Goal: Information Seeking & Learning: Learn about a topic

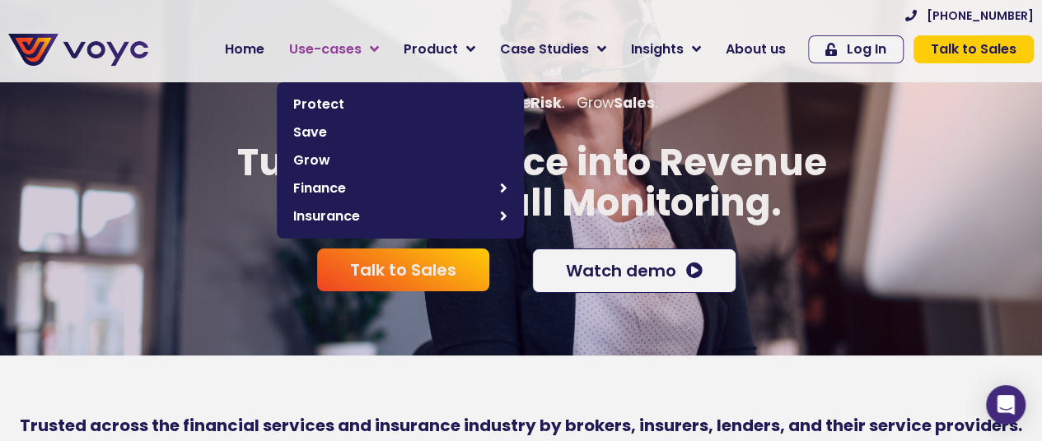
click at [362, 50] on span "Use-cases" at bounding box center [325, 50] width 72 height 20
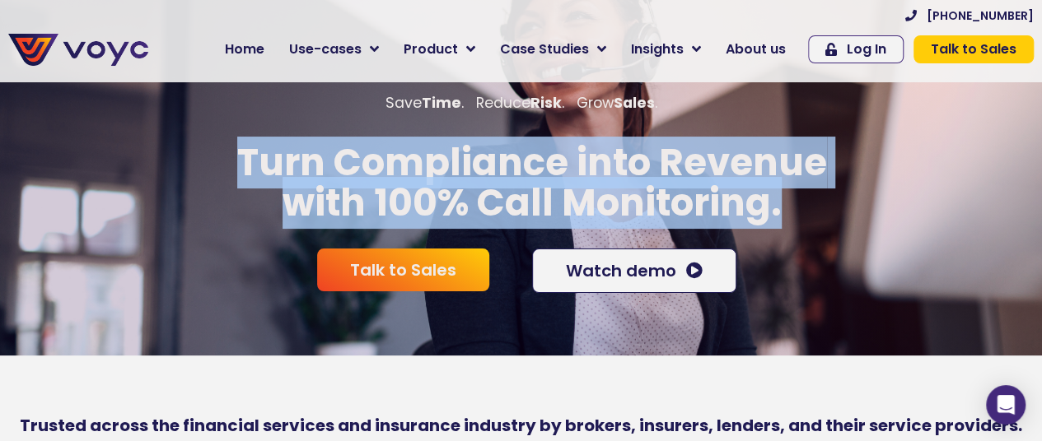
drag, startPoint x: 227, startPoint y: 170, endPoint x: 804, endPoint y: 198, distance: 577.1
click at [804, 198] on p "Turn Compliance into Revenue with 100% Call Monitoring." at bounding box center [532, 183] width 1064 height 82
drag, startPoint x: 804, startPoint y: 198, endPoint x: 254, endPoint y: 184, distance: 550.3
click at [254, 184] on p "Turn Compliance into Revenue with 100% Call Monitoring." at bounding box center [532, 183] width 1064 height 82
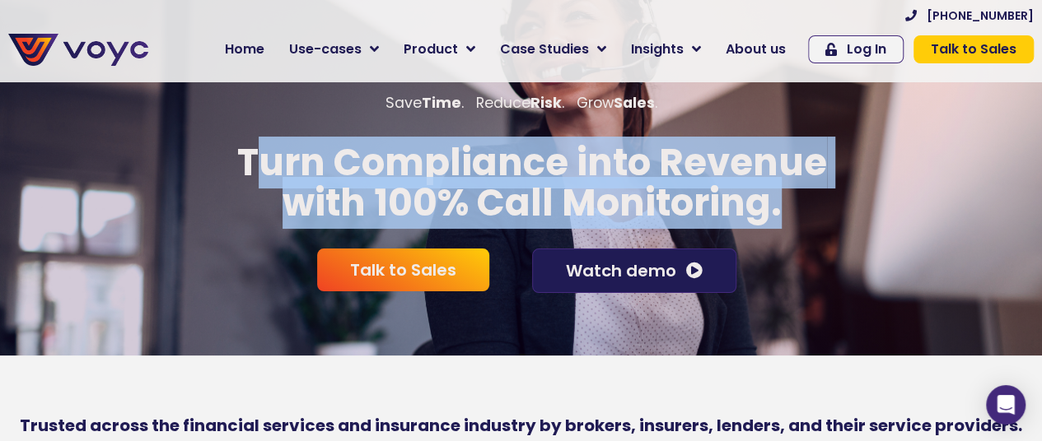
click at [610, 278] on span "Watch demo" at bounding box center [621, 271] width 110 height 16
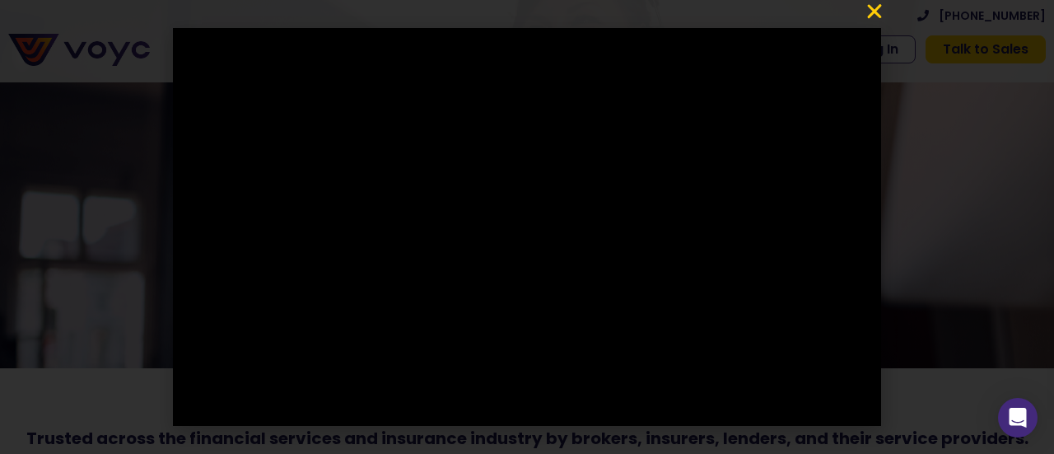
click at [871, 11] on icon "Close" at bounding box center [875, 12] width 20 height 20
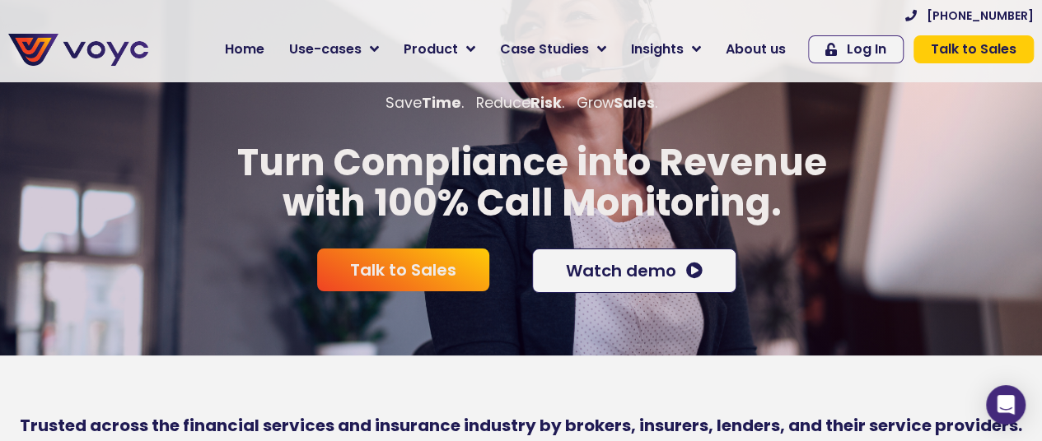
click at [456, 339] on div at bounding box center [521, 321] width 1042 height 41
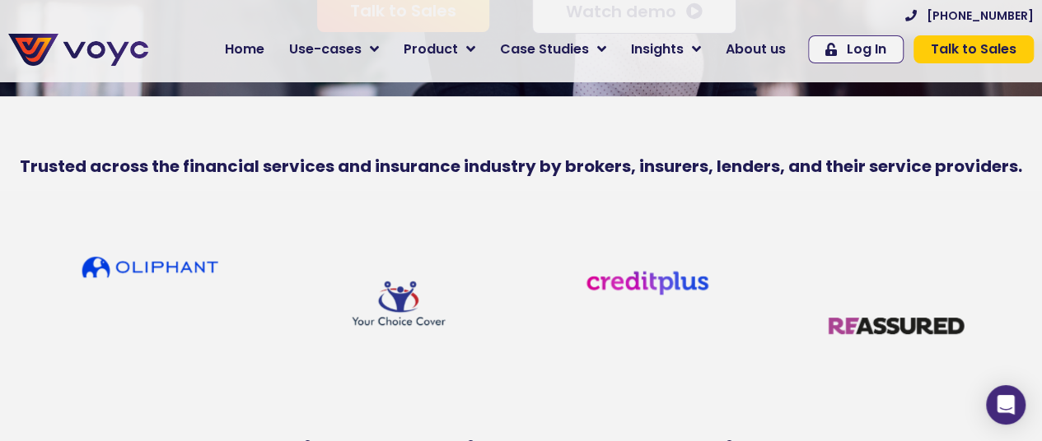
scroll to position [271, 0]
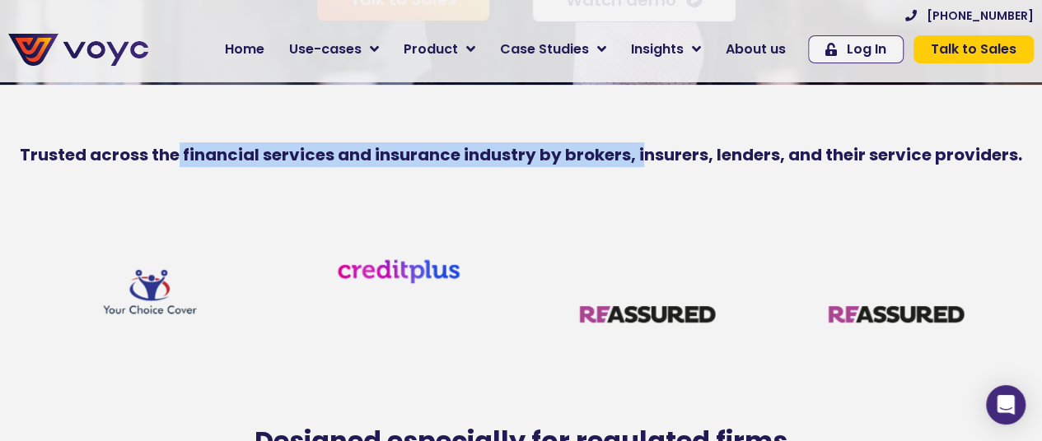
drag, startPoint x: 179, startPoint y: 180, endPoint x: 644, endPoint y: 189, distance: 465.4
click at [644, 179] on div "Trusted across the financial services and insurance industry by brokers, insure…" at bounding box center [521, 160] width 1042 height 36
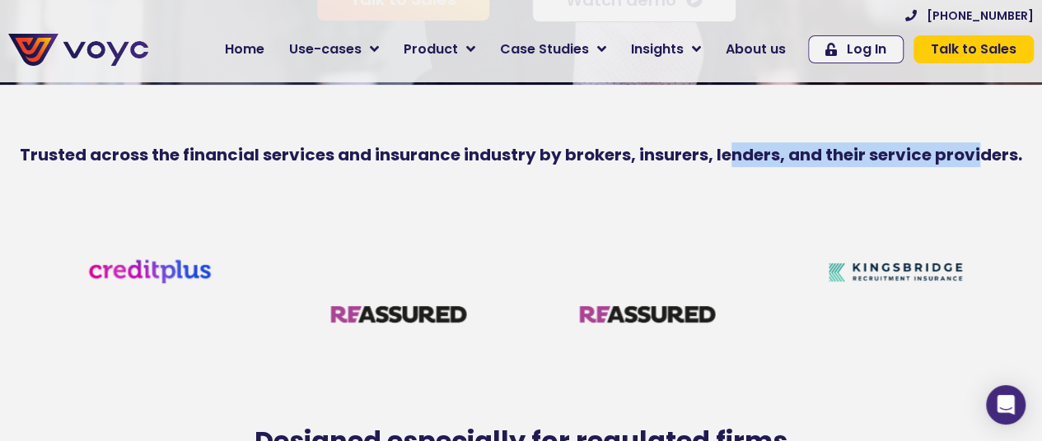
drag, startPoint x: 735, startPoint y: 169, endPoint x: 983, endPoint y: 166, distance: 248.7
click at [983, 166] on b "Trusted across the financial services and insurance industry by brokers, insure…" at bounding box center [521, 154] width 1002 height 23
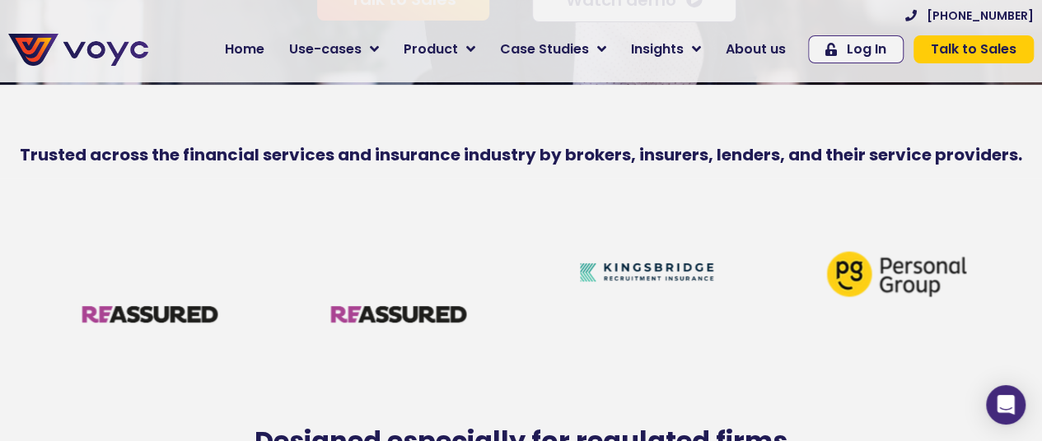
click at [483, 179] on div "Trusted across the financial services and insurance industry by brokers, insure…" at bounding box center [521, 160] width 1042 height 36
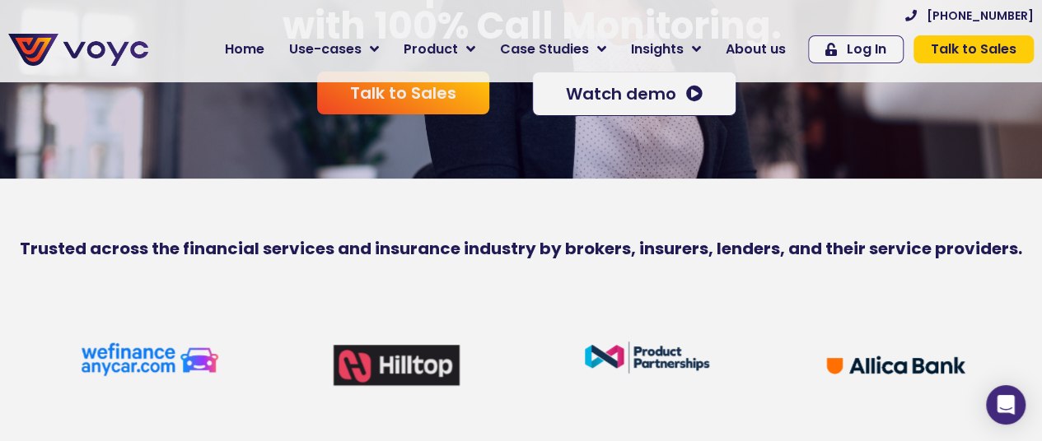
scroll to position [0, 0]
